Goal: Navigation & Orientation: Find specific page/section

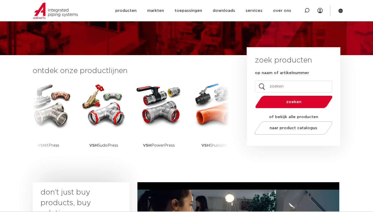
scroll to position [92, 0]
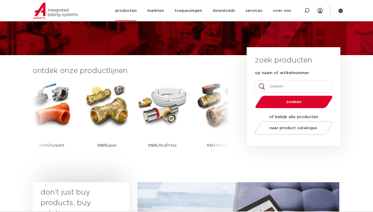
click at [123, 12] on link "producten" at bounding box center [125, 11] width 21 height 20
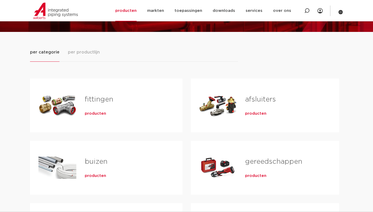
scroll to position [53, 0]
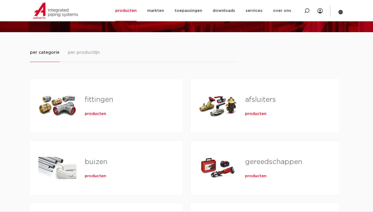
click at [252, 113] on span "producten" at bounding box center [255, 113] width 21 height 5
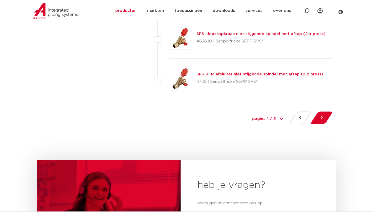
scroll to position [2433, 0]
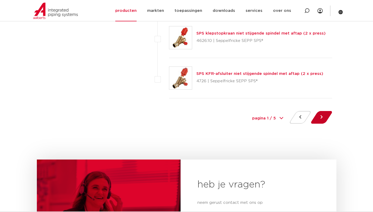
click at [320, 121] on button at bounding box center [321, 117] width 15 height 13
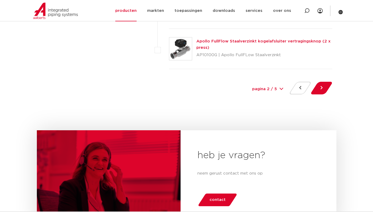
scroll to position [2455, 0]
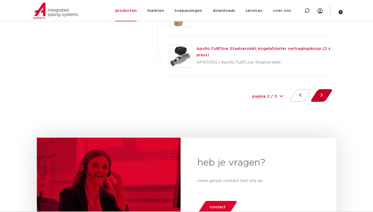
click at [323, 96] on button at bounding box center [321, 95] width 15 height 13
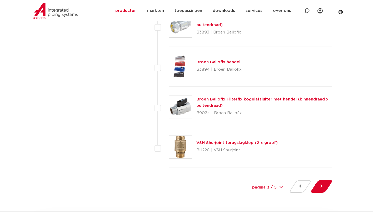
scroll to position [2363, 0]
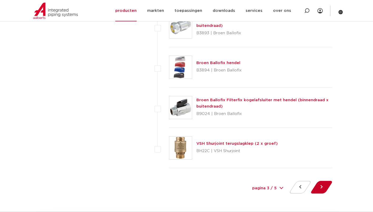
click at [319, 189] on button at bounding box center [321, 187] width 15 height 13
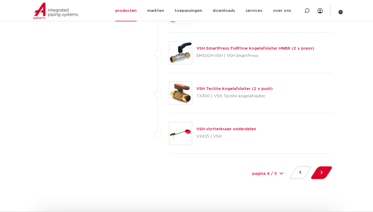
scroll to position [2378, 0]
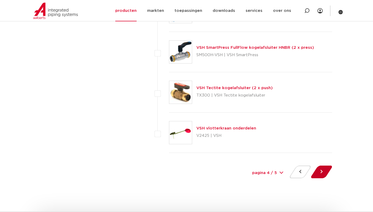
click at [323, 170] on button at bounding box center [321, 171] width 15 height 13
